Goal: Find specific page/section: Find specific page/section

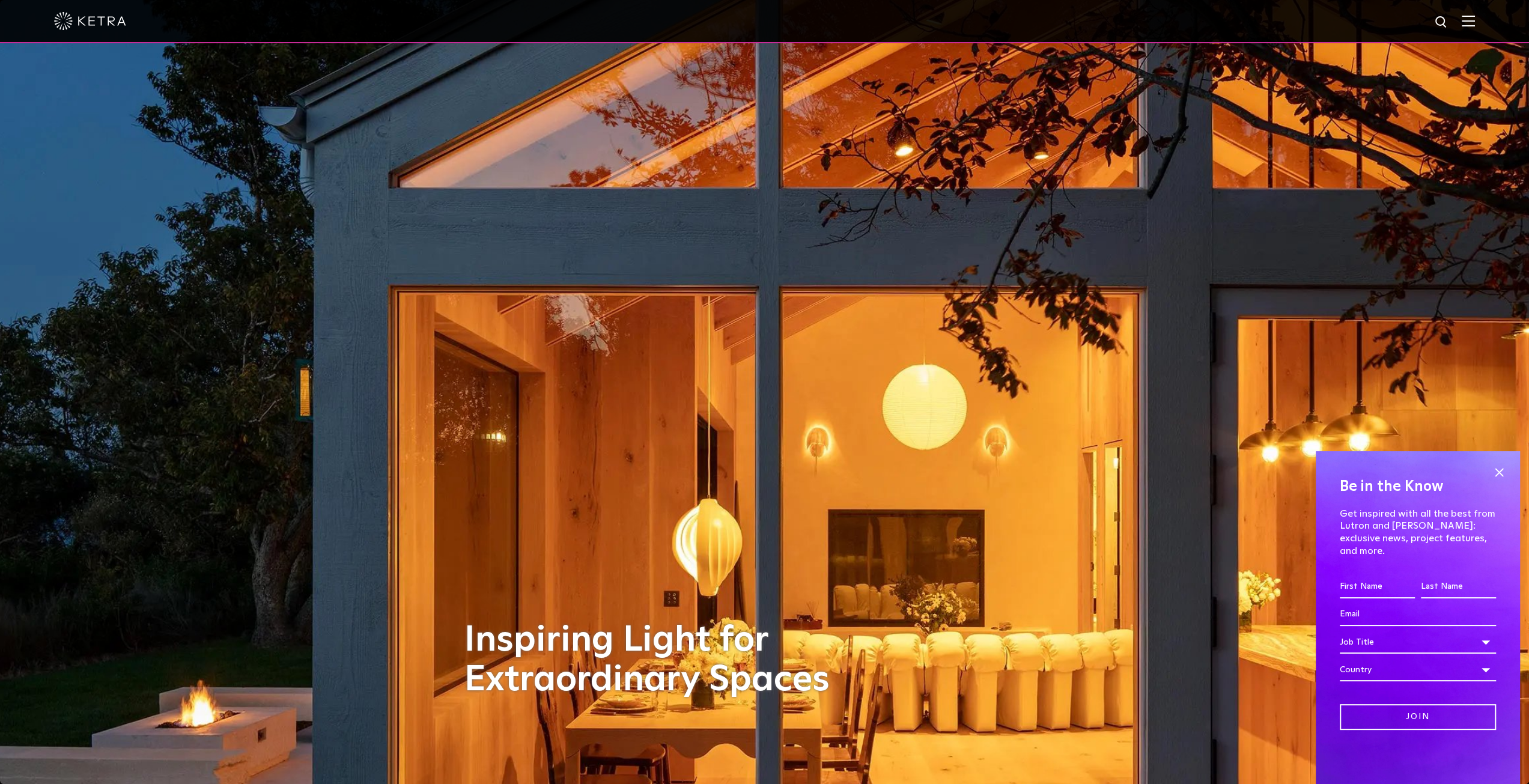
click at [1475, 24] on img at bounding box center [1468, 20] width 13 height 11
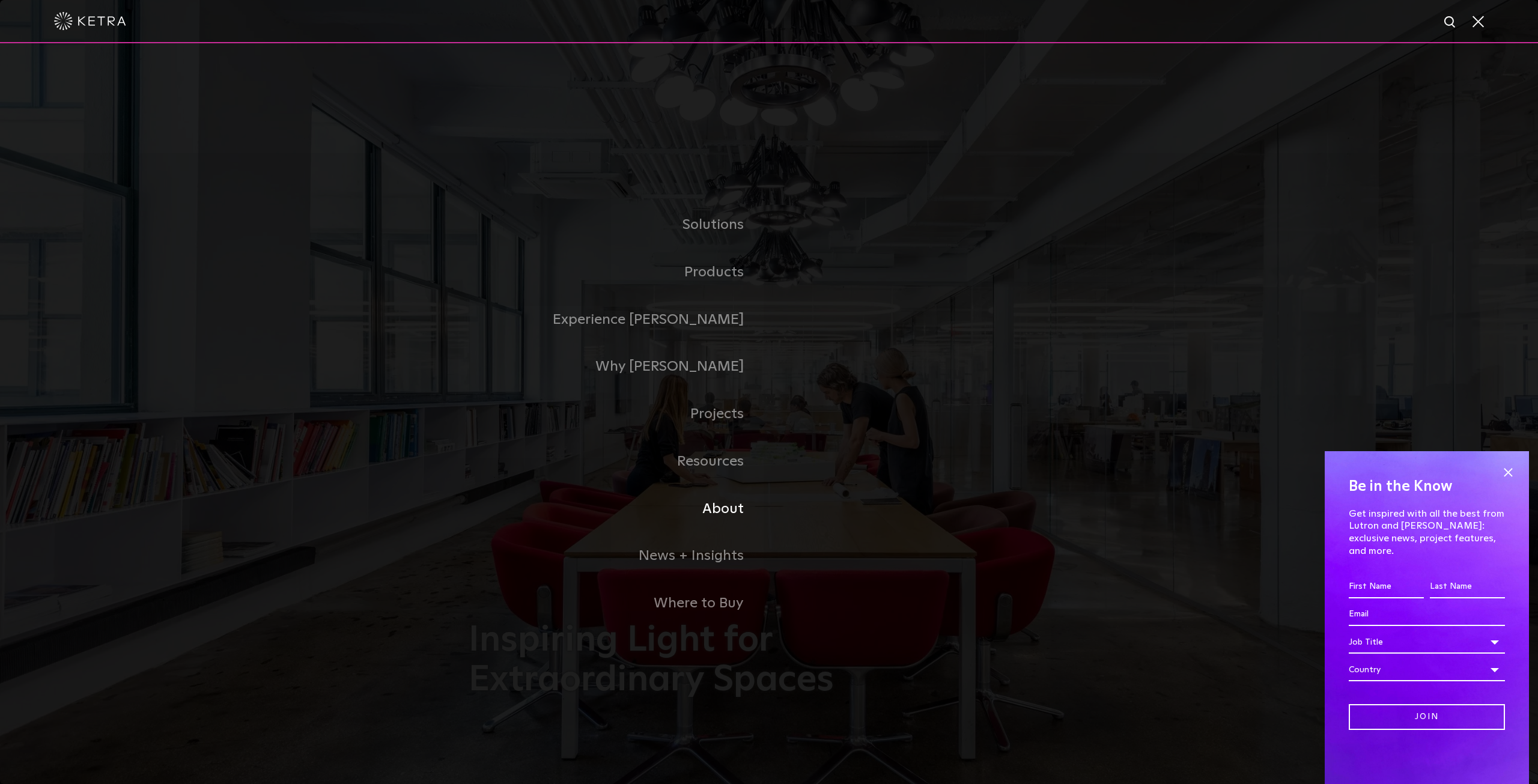
click at [721, 516] on link "About" at bounding box center [619, 509] width 300 height 48
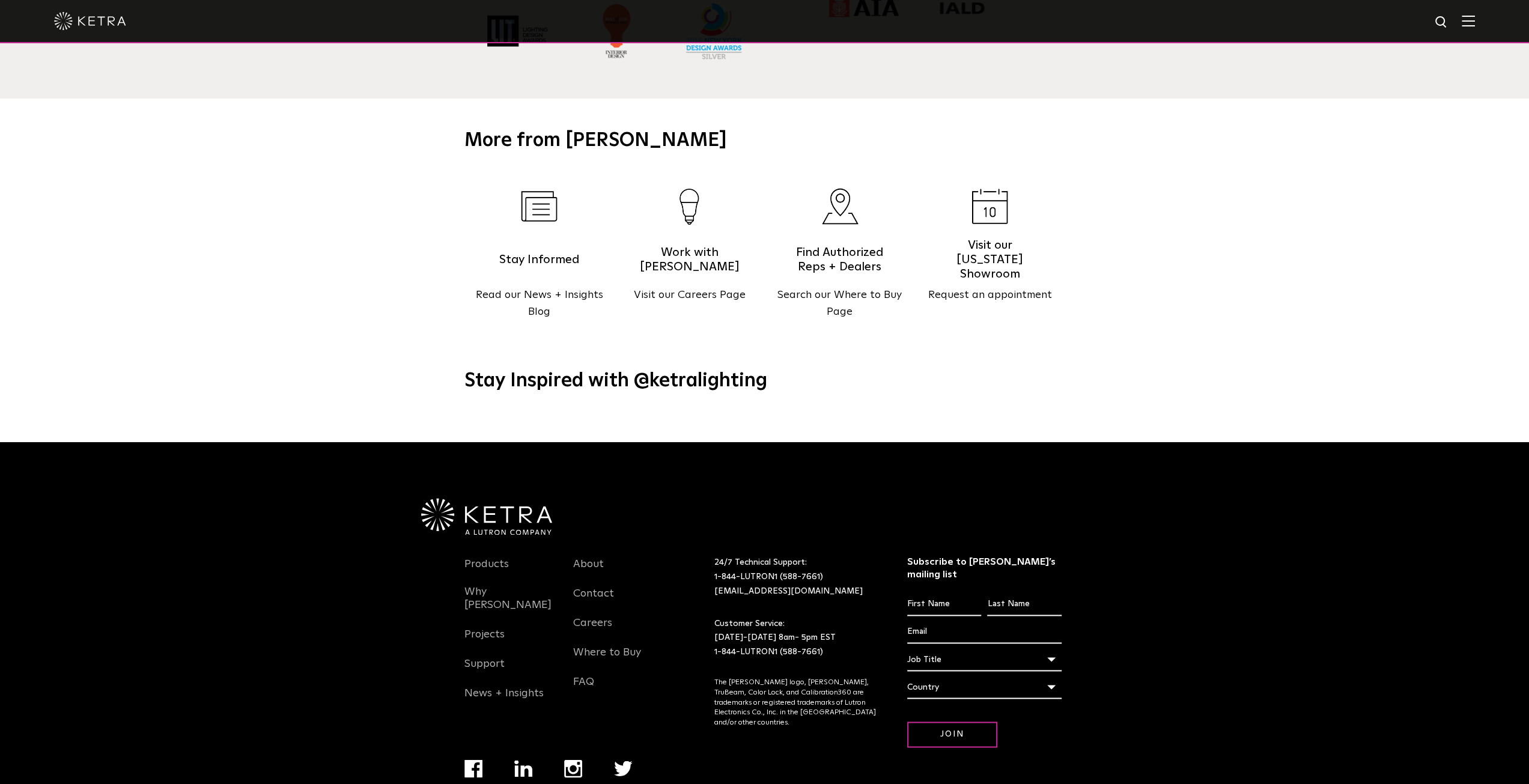
scroll to position [1547, 0]
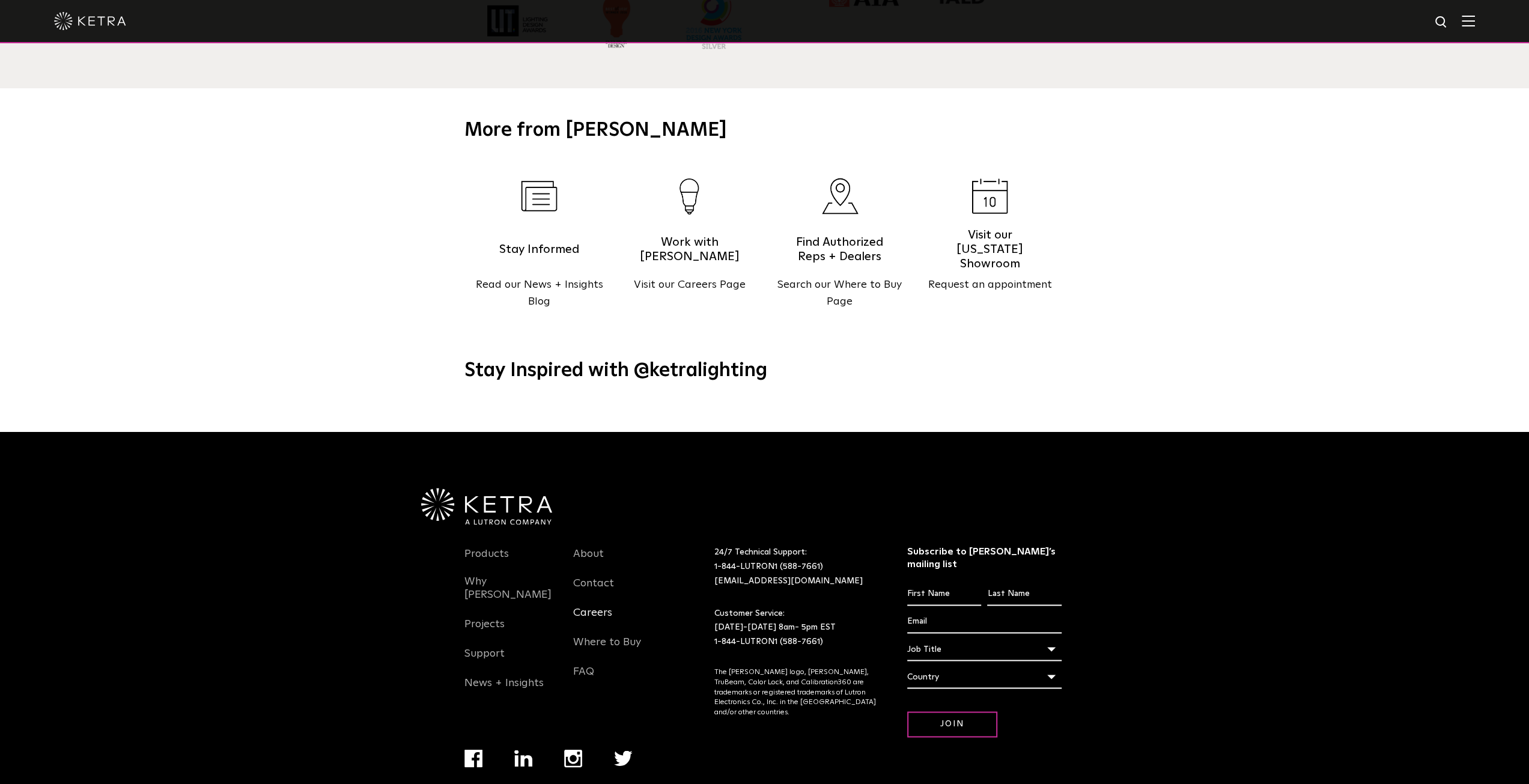
click at [593, 605] on link "Careers" at bounding box center [592, 619] width 39 height 28
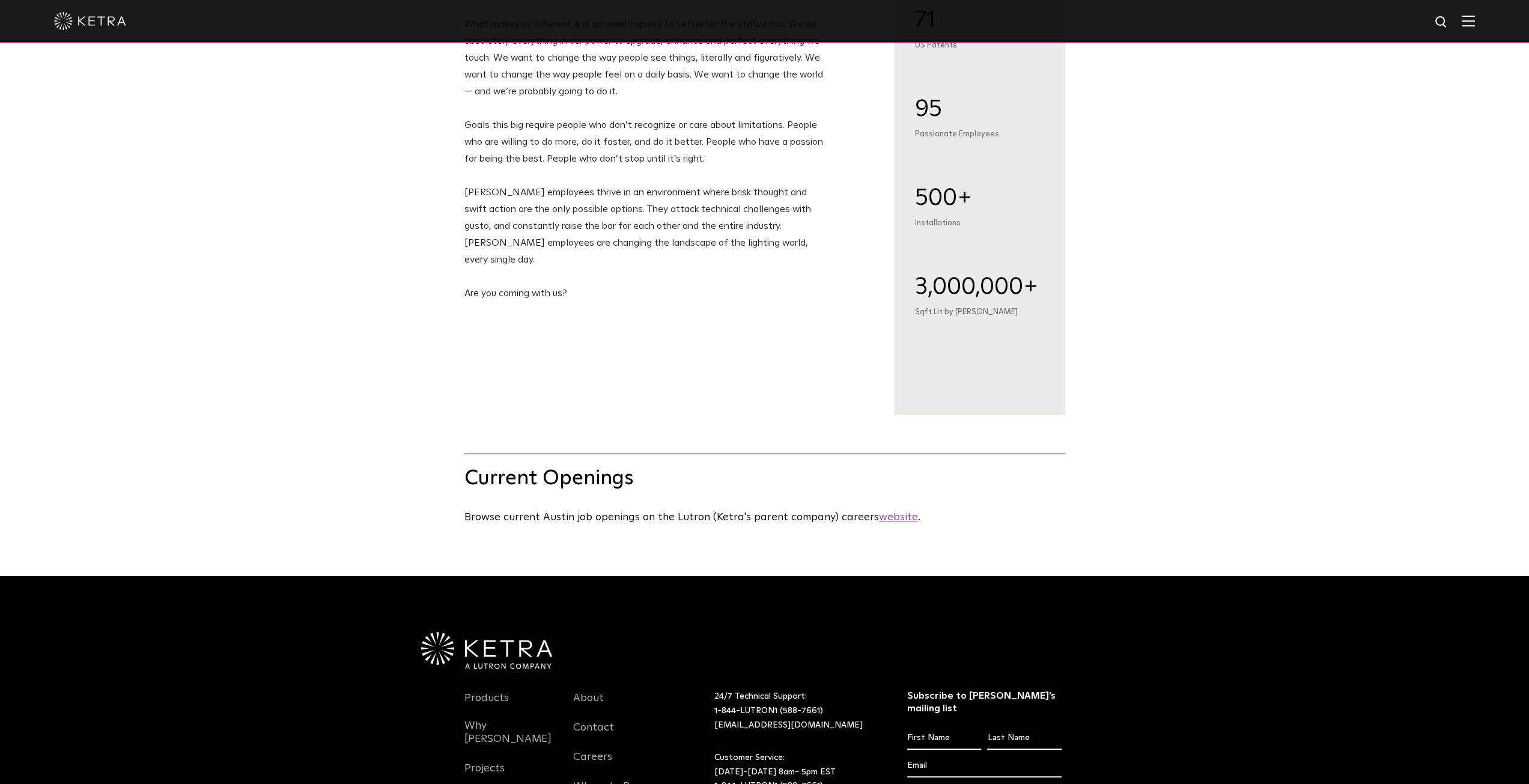
scroll to position [240, 0]
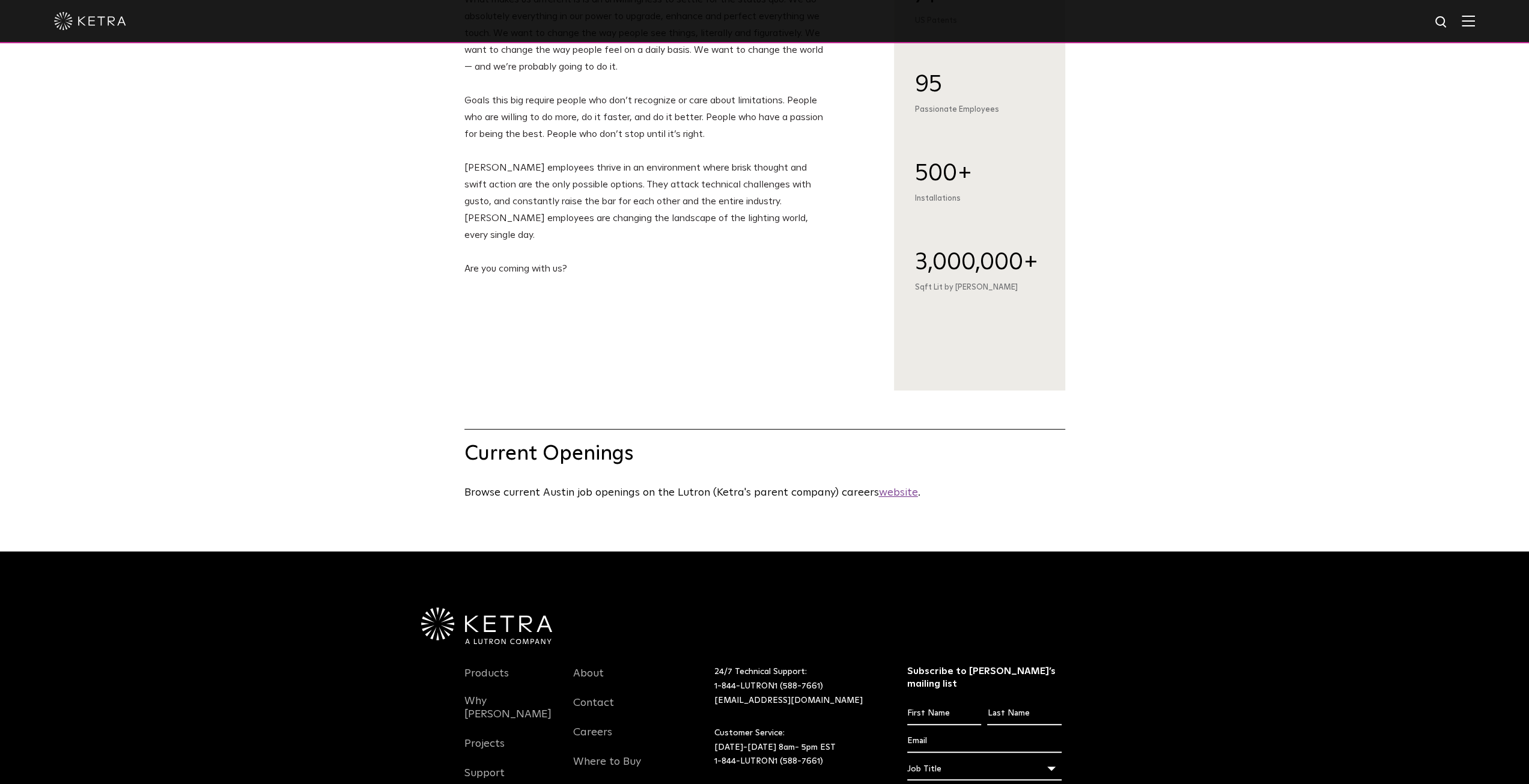
click at [895, 498] on u "website" at bounding box center [898, 492] width 39 height 11
